Goal: Information Seeking & Learning: Understand process/instructions

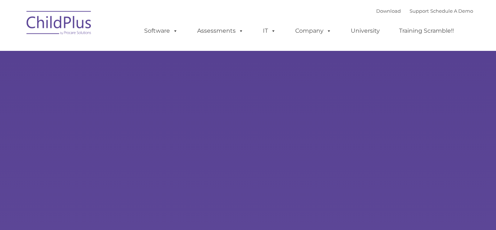
type input ""
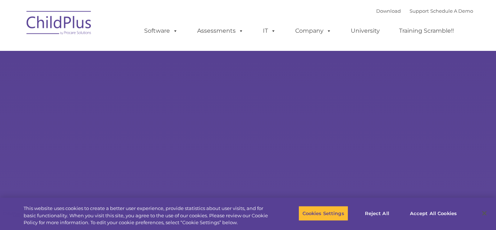
select select "MEDIUM"
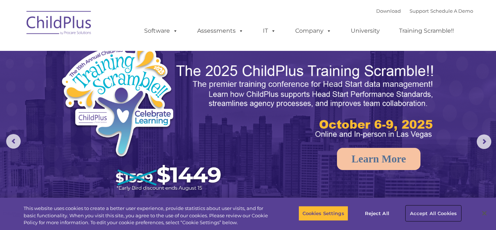
click at [419, 216] on button "Accept All Cookies" at bounding box center [433, 213] width 55 height 15
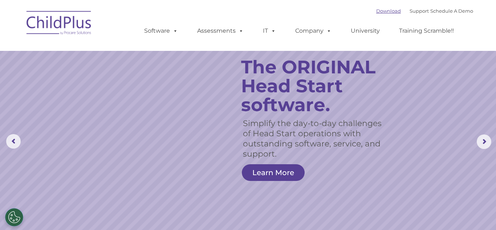
click at [379, 11] on link "Download" at bounding box center [388, 11] width 25 height 6
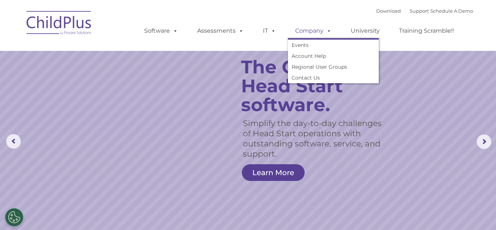
click at [316, 33] on link "Company" at bounding box center [313, 31] width 51 height 15
click at [315, 68] on link "Regional User Groups" at bounding box center [333, 66] width 91 height 11
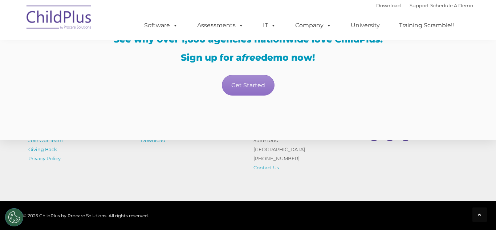
scroll to position [1498, 0]
click at [255, 93] on link "Get Started" at bounding box center [248, 85] width 53 height 21
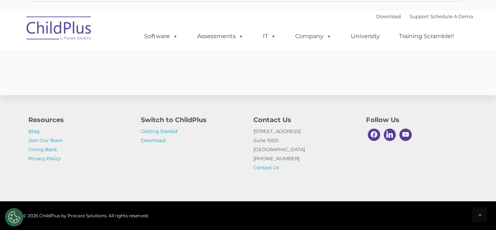
scroll to position [691, 0]
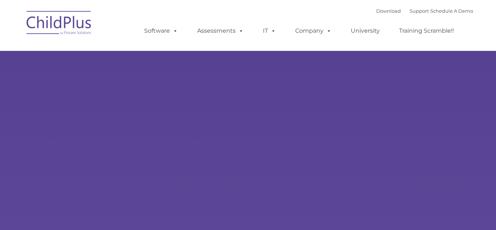
type input ""
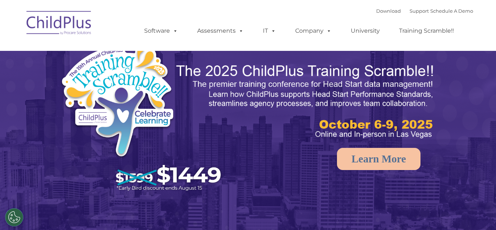
select select "MEDIUM"
click at [488, 148] on rs-arrow at bounding box center [484, 141] width 15 height 15
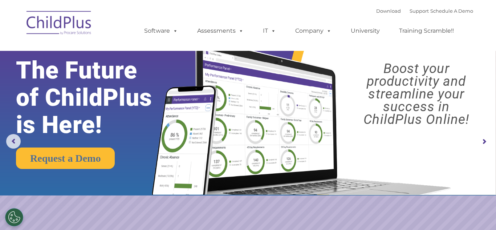
click at [488, 148] on rs-arrow at bounding box center [484, 141] width 15 height 15
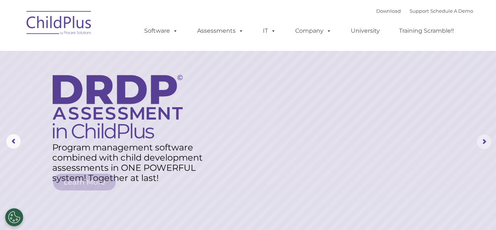
click at [488, 148] on rs-arrow at bounding box center [484, 141] width 15 height 15
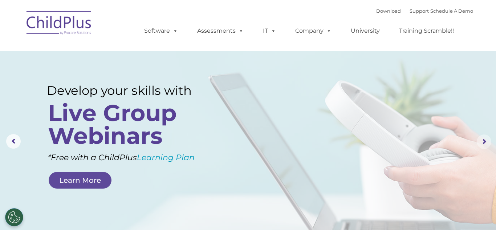
click at [488, 148] on rs-arrow at bounding box center [484, 141] width 15 height 15
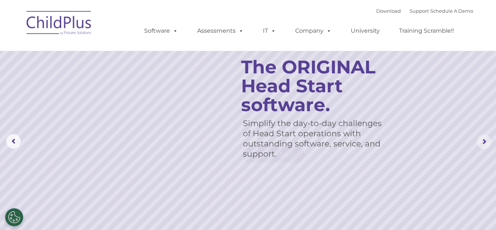
click at [488, 148] on rs-arrow at bounding box center [484, 141] width 15 height 15
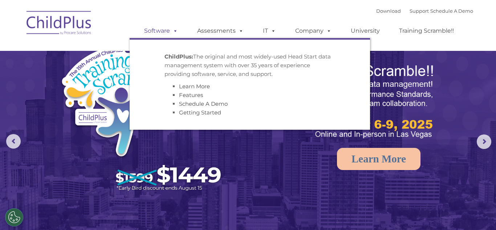
click at [172, 30] on span at bounding box center [174, 30] width 8 height 7
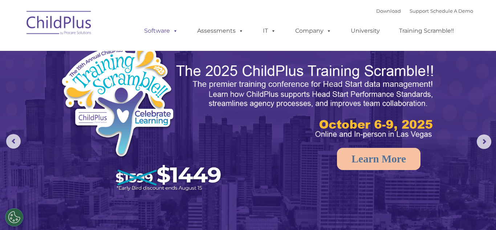
click at [172, 30] on span at bounding box center [174, 30] width 8 height 7
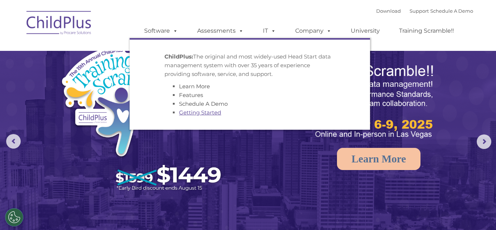
click at [198, 111] on link "Getting Started" at bounding box center [200, 112] width 42 height 7
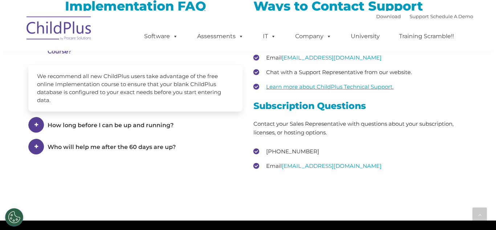
scroll to position [1031, 0]
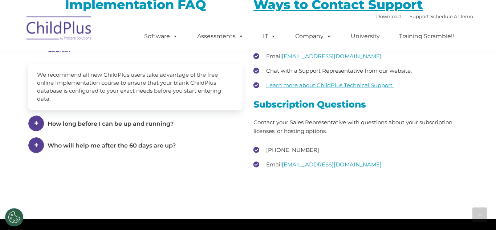
click at [270, 150] on div "Ways to Contact Support Request support through your ChildPlus database. Call […" at bounding box center [361, 83] width 214 height 174
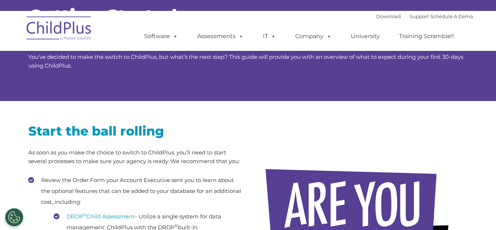
scroll to position [0, 0]
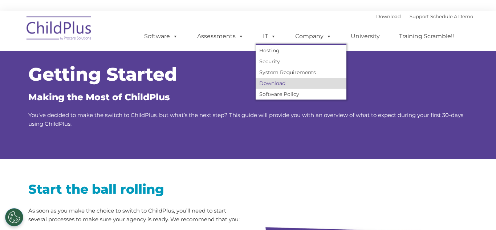
click at [274, 83] on link "Download" at bounding box center [301, 83] width 91 height 11
